Goal: Register for event/course

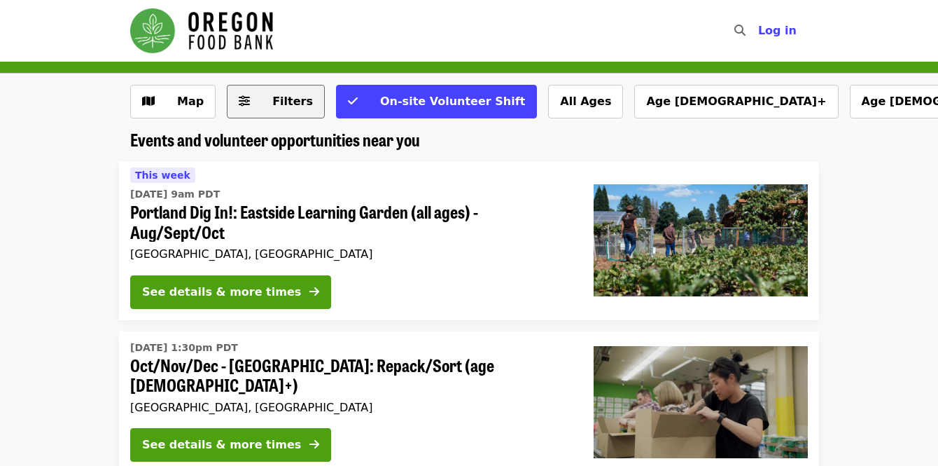
click at [275, 99] on span "Filters" at bounding box center [292, 101] width 41 height 13
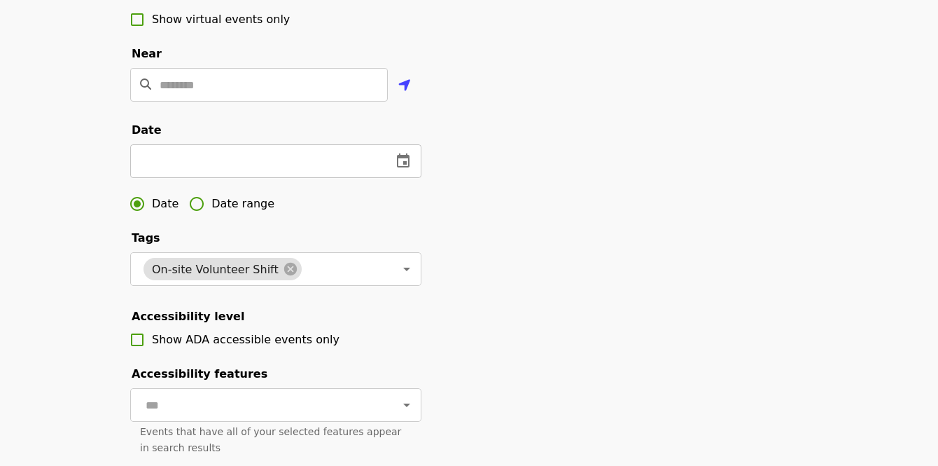
scroll to position [332, 0]
click at [408, 167] on icon "change date" at bounding box center [403, 160] width 13 height 14
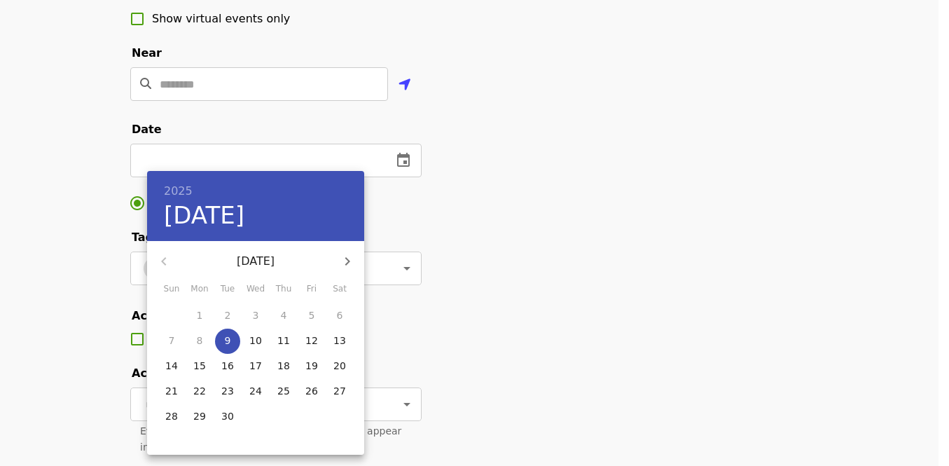
click at [350, 258] on icon "button" at bounding box center [347, 261] width 17 height 17
click at [199, 410] on p "27" at bounding box center [199, 416] width 13 height 14
type input "**********"
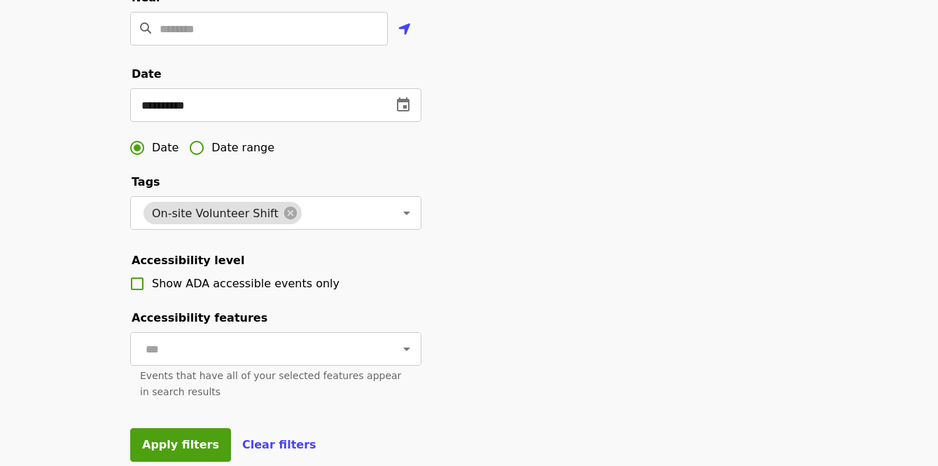
scroll to position [388, 0]
click at [398, 221] on icon "Open" at bounding box center [406, 212] width 17 height 17
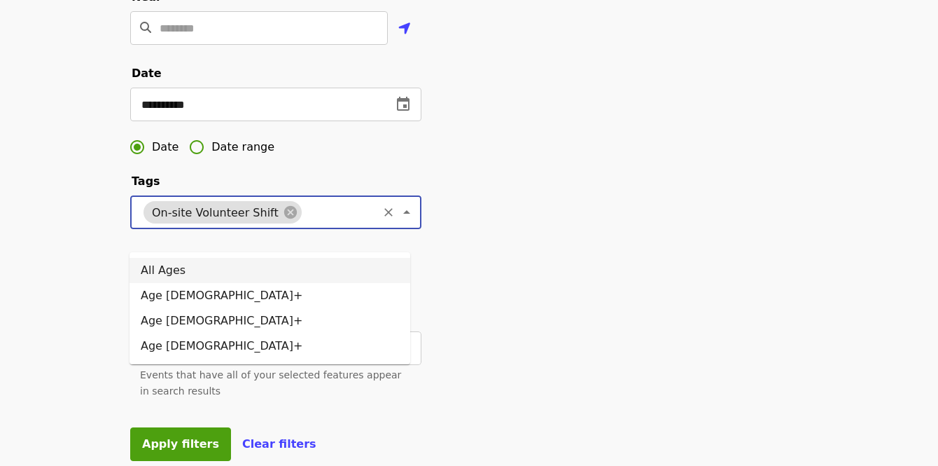
click at [405, 222] on button "Close" at bounding box center [407, 212] width 20 height 20
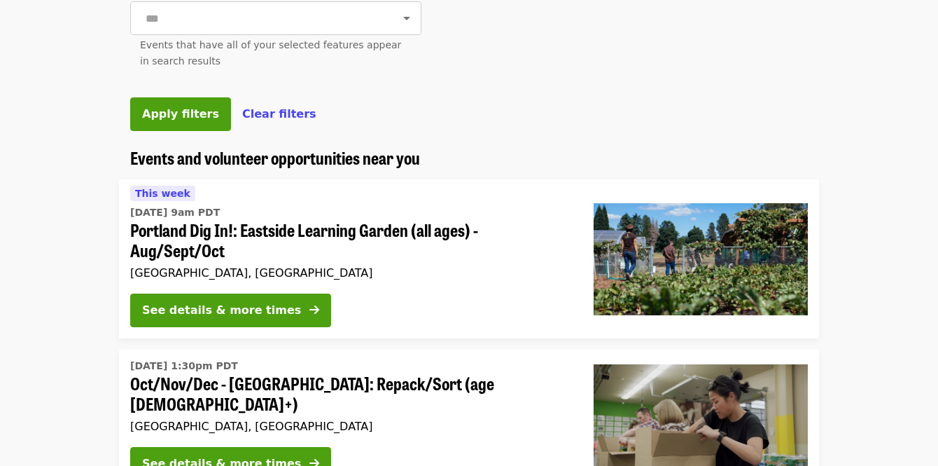
scroll to position [720, 0]
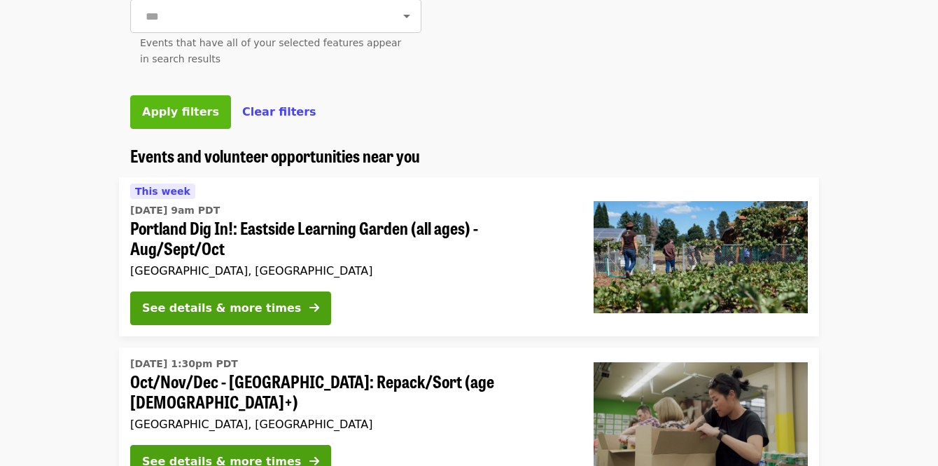
click at [179, 118] on span "Apply filters" at bounding box center [180, 111] width 77 height 13
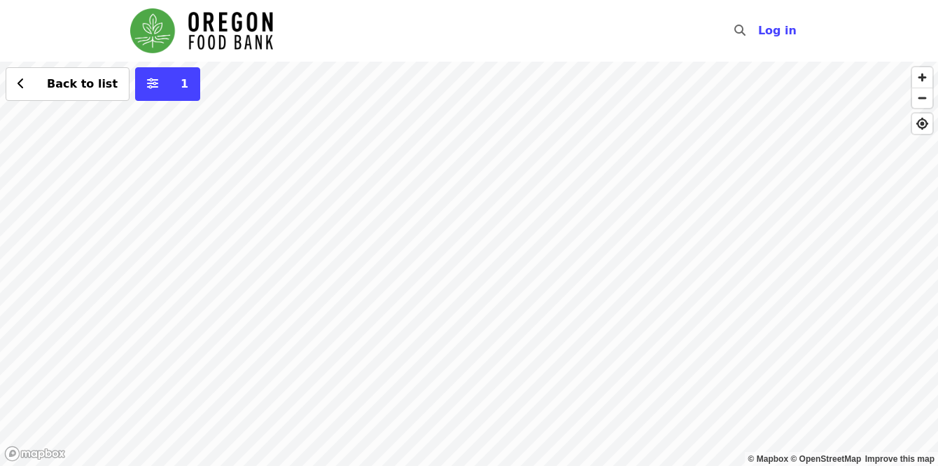
click at [352, 106] on div "Back to list 1" at bounding box center [469, 264] width 938 height 404
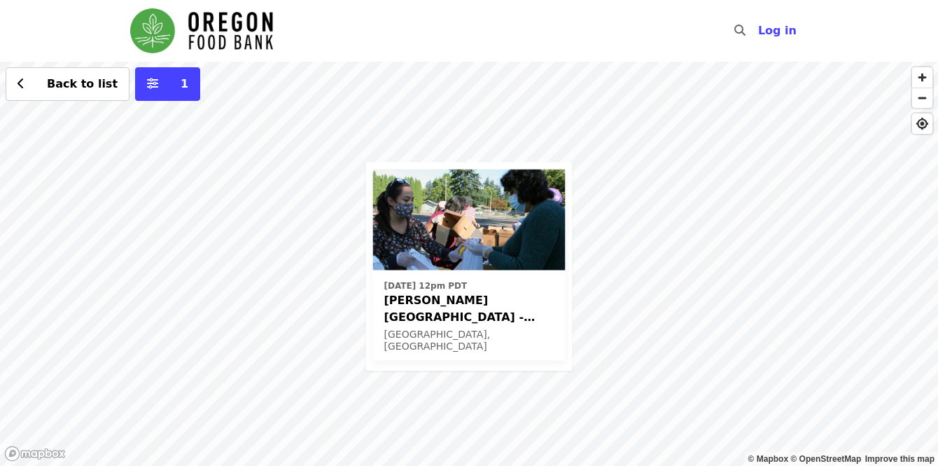
click at [480, 237] on img at bounding box center [469, 219] width 193 height 101
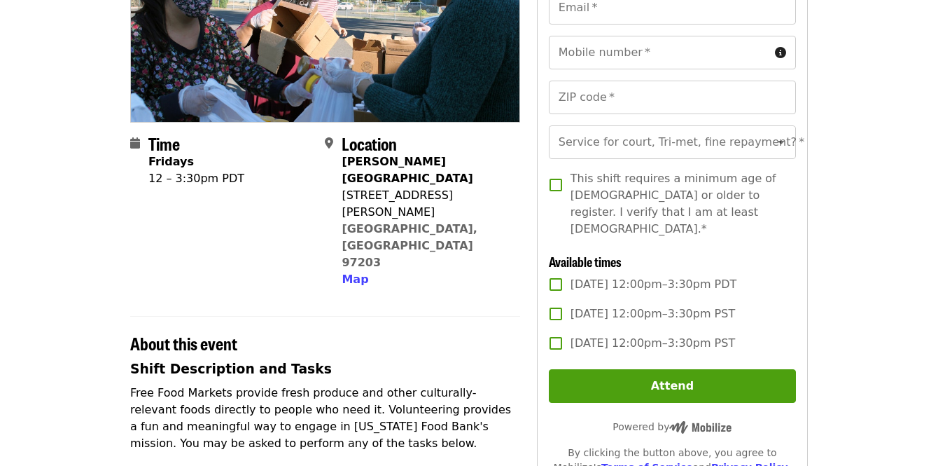
scroll to position [218, 0]
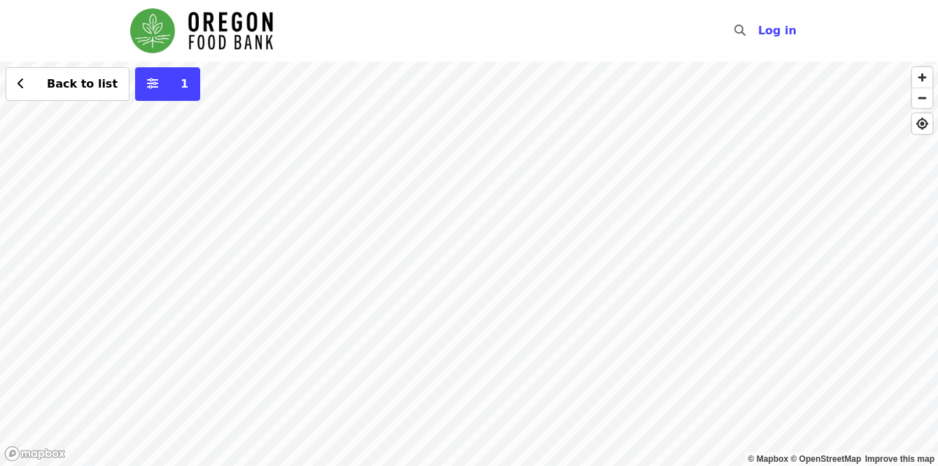
click at [496, 151] on div "Back to list 1" at bounding box center [469, 264] width 938 height 404
click at [489, 426] on div "Back to list 1" at bounding box center [469, 264] width 938 height 404
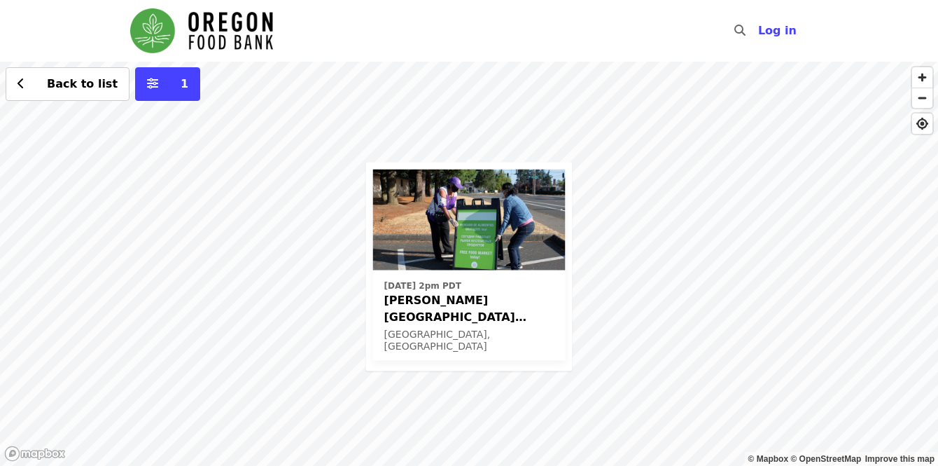
drag, startPoint x: 609, startPoint y: 83, endPoint x: 641, endPoint y: 132, distance: 58.7
click at [610, 83] on div "Fri, Oct 17 @ 2pm PDT Rigler Elementary School (Latino Network) - Free Food Mar…" at bounding box center [469, 264] width 938 height 404
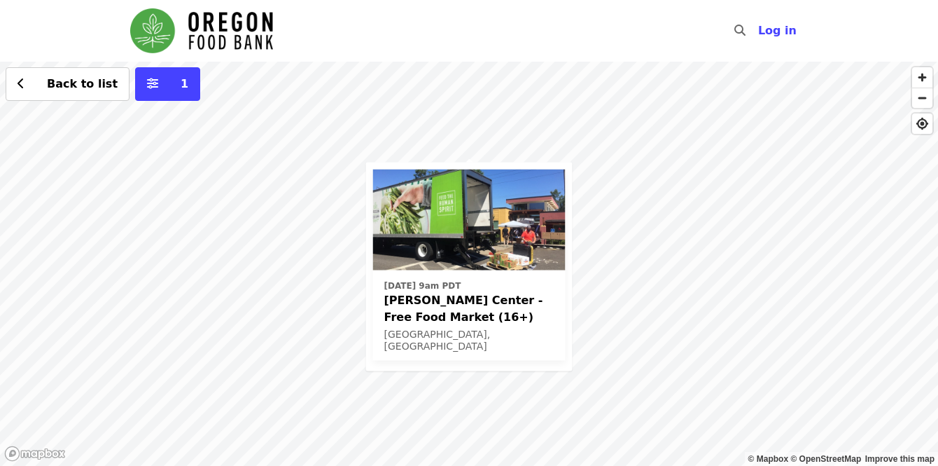
click at [629, 221] on div "Wed, Oct 1 @ 9am PDT Ortiz Center - Free Food Market (16+) Portland, OR Back to…" at bounding box center [469, 264] width 938 height 404
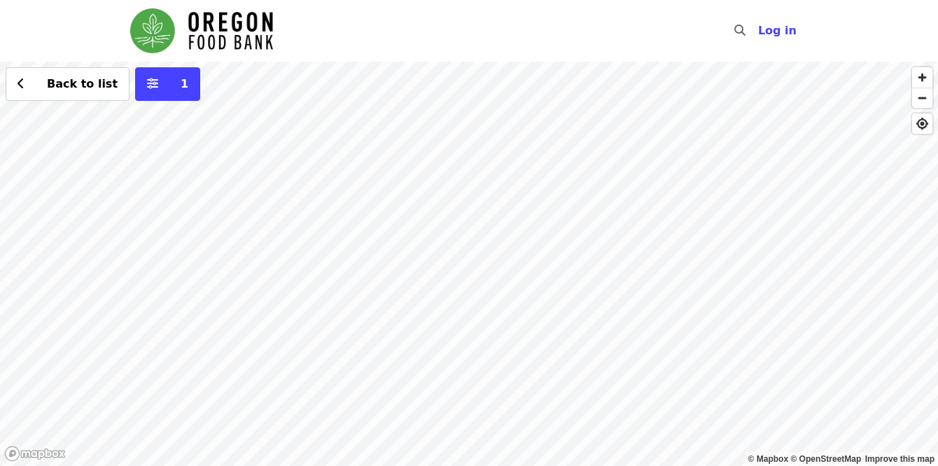
click at [510, 220] on div "Back to list 1" at bounding box center [469, 264] width 938 height 404
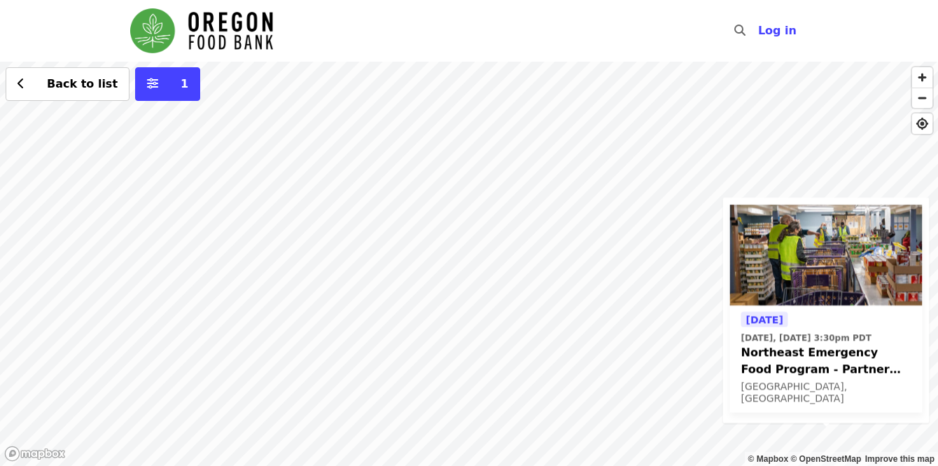
drag, startPoint x: 331, startPoint y: 146, endPoint x: 687, endPoint y: 407, distance: 440.9
click at [688, 412] on div "Today Today, Sep 9 @ 3:30pm PDT Northeast Emergency Food Program - Partner Agen…" at bounding box center [469, 264] width 938 height 404
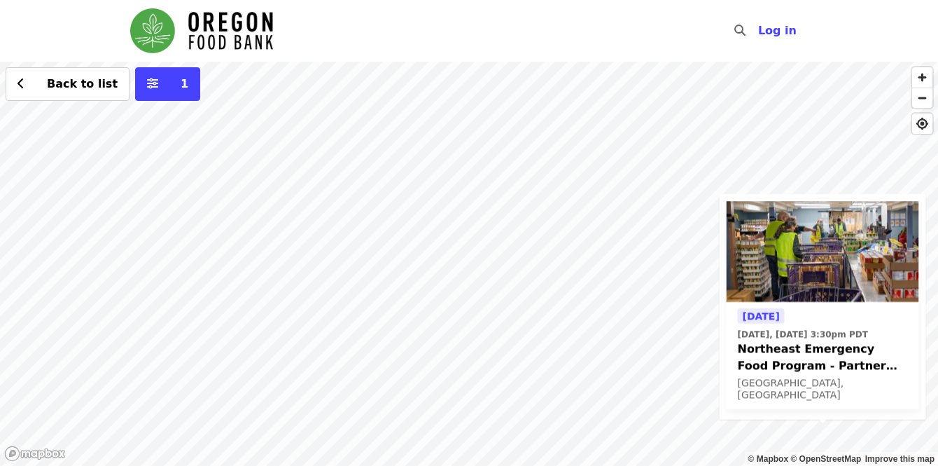
click at [421, 138] on div "Today Today, Sep 9 @ 3:30pm PDT Northeast Emergency Food Program - Partner Agen…" at bounding box center [469, 264] width 938 height 404
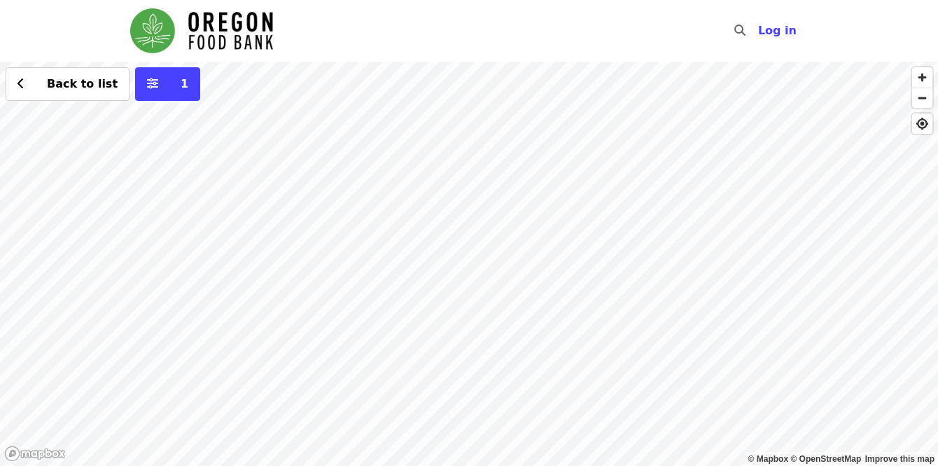
click at [480, 288] on div "Back to list 1" at bounding box center [469, 264] width 938 height 404
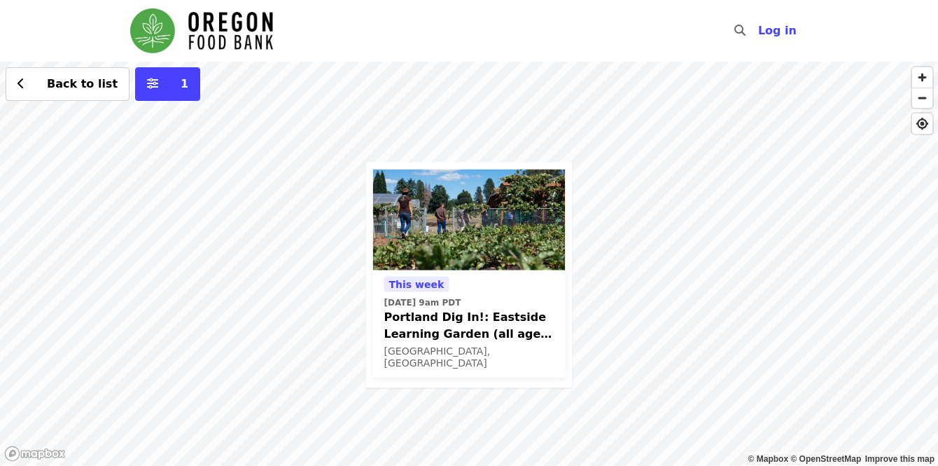
click at [431, 118] on div "This week Thu, Sep 11 @ 9am PDT Portland Dig In!: Eastside Learning Garden (all…" at bounding box center [469, 264] width 938 height 404
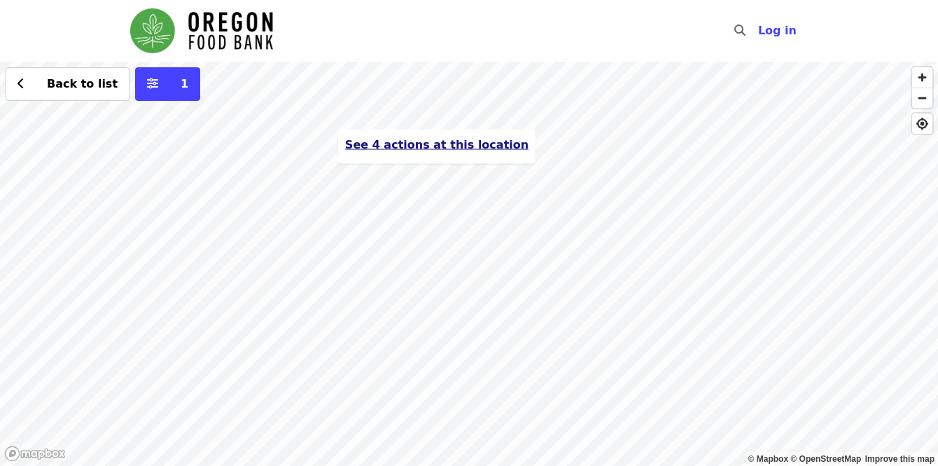
click at [477, 152] on button "See 4 actions at this location" at bounding box center [436, 145] width 183 height 17
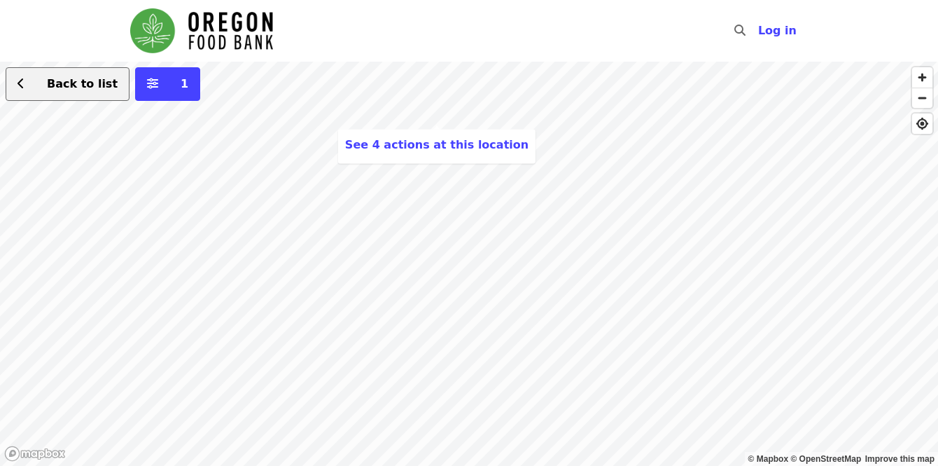
click at [79, 81] on span "Back to list" at bounding box center [82, 83] width 71 height 13
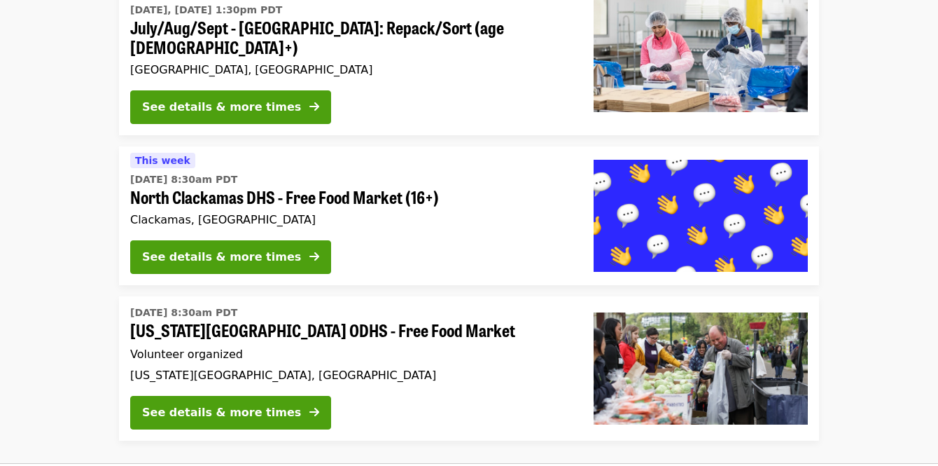
scroll to position [3197, 0]
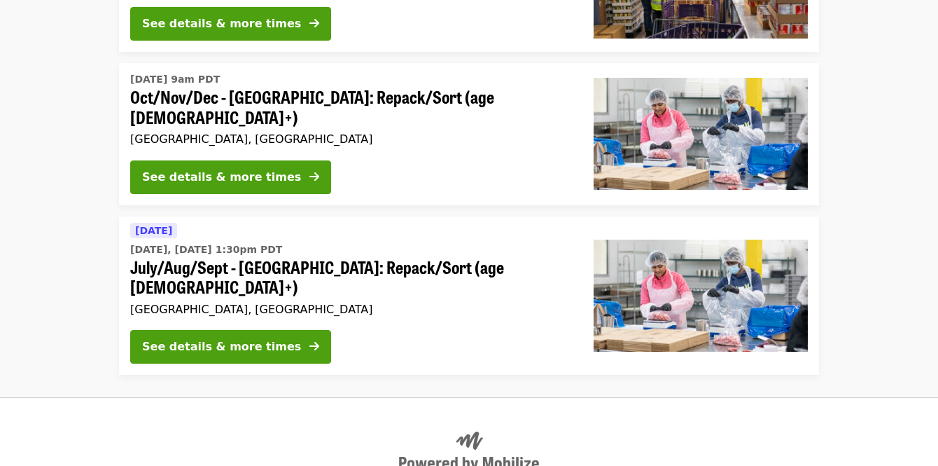
scroll to position [1558, 0]
